Goal: Find specific page/section: Find specific page/section

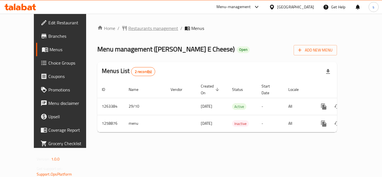
click at [128, 29] on span "Restaurants management" at bounding box center [153, 28] width 50 height 7
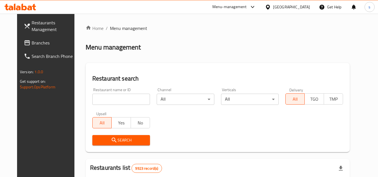
click at [106, 101] on input "search" at bounding box center [121, 99] width 58 height 11
paste input "684200"
type input "684200"
click button "Search" at bounding box center [121, 140] width 58 height 10
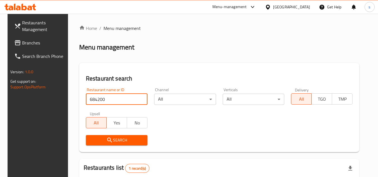
click at [301, 6] on div "[GEOGRAPHIC_DATA]" at bounding box center [291, 7] width 37 height 6
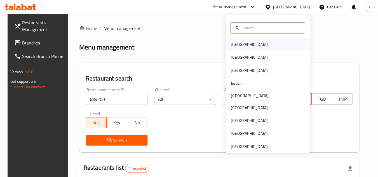
click at [248, 41] on div "[GEOGRAPHIC_DATA]" at bounding box center [268, 44] width 84 height 13
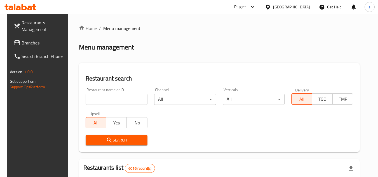
click at [28, 43] on span "Branches" at bounding box center [44, 42] width 44 height 7
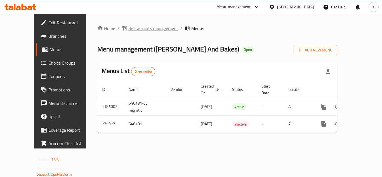
click at [128, 28] on span "Restaurants management" at bounding box center [153, 28] width 50 height 7
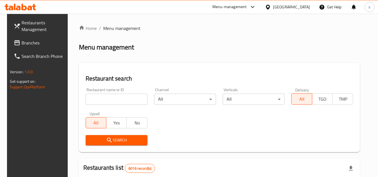
click at [109, 101] on input "search" at bounding box center [117, 99] width 62 height 11
paste input "646181"
type input "646181"
click button "Search" at bounding box center [117, 140] width 62 height 10
